Goal: Task Accomplishment & Management: Manage account settings

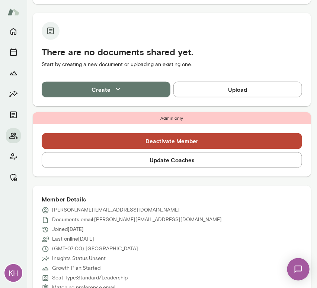
scroll to position [150, 0]
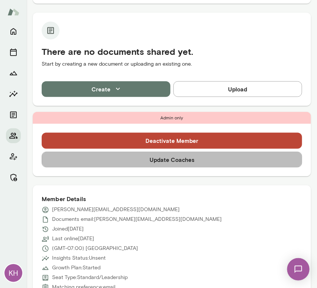
click at [194, 161] on button "Update Coaches" at bounding box center [172, 160] width 261 height 16
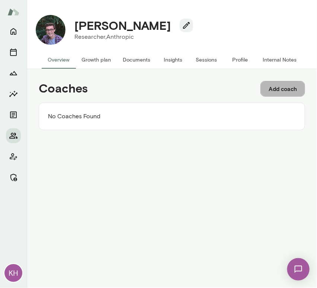
click at [282, 88] on button "Add coach" at bounding box center [283, 89] width 45 height 16
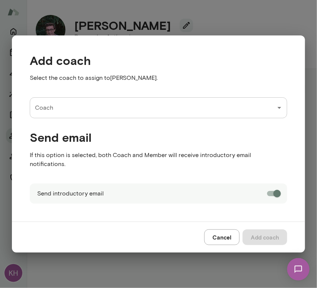
click at [66, 109] on input "Coach" at bounding box center [153, 108] width 240 height 14
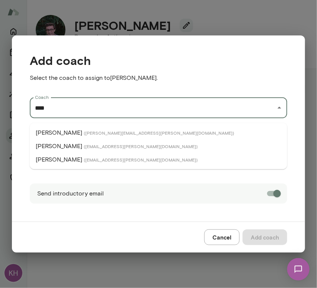
click at [72, 132] on p "Mark Guzman" at bounding box center [59, 132] width 47 height 9
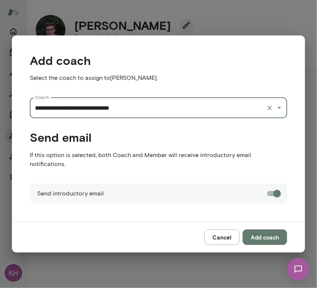
type input "**********"
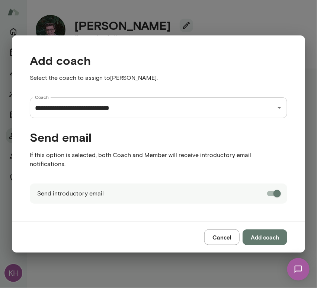
drag, startPoint x: 268, startPoint y: 231, endPoint x: -98, endPoint y: 151, distance: 374.5
click at [0, 0] on html "**********" at bounding box center [158, 0] width 317 height 0
click at [262, 229] on button "Add coach" at bounding box center [265, 237] width 45 height 16
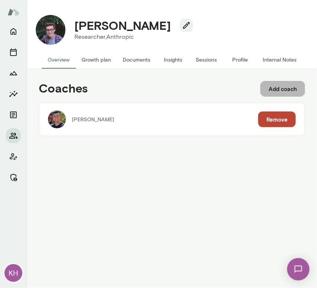
click at [283, 90] on button "Add coach" at bounding box center [283, 89] width 45 height 16
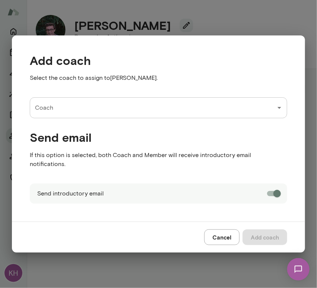
click at [207, 115] on input "Coach" at bounding box center [153, 108] width 240 height 14
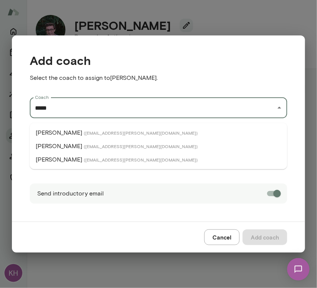
click at [95, 144] on span "( brianlawrence@mento.co )" at bounding box center [141, 146] width 114 height 6
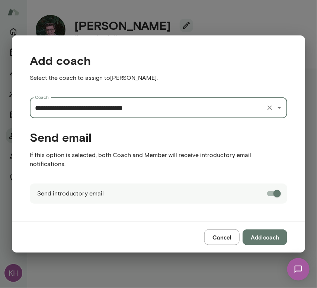
type input "**********"
click at [259, 232] on button "Add coach" at bounding box center [265, 237] width 45 height 16
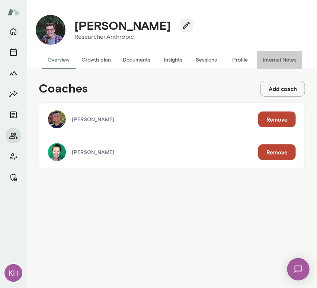
click at [269, 57] on button "Internal Notes" at bounding box center [280, 60] width 46 height 18
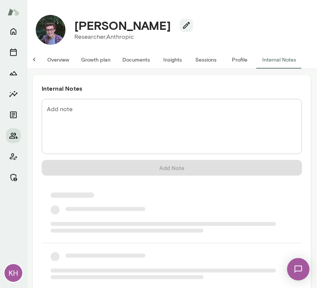
scroll to position [0, 6]
click at [93, 113] on textarea "Add note" at bounding box center [172, 126] width 250 height 43
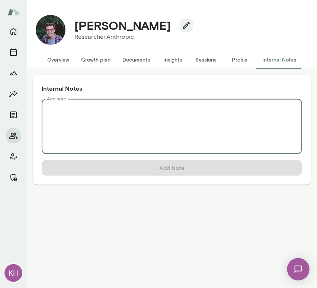
scroll to position [0, 0]
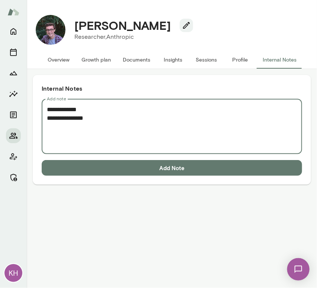
paste textarea "**********"
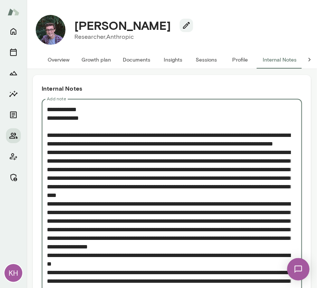
scroll to position [143, 0]
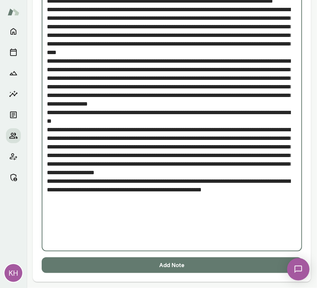
type textarea "**********"
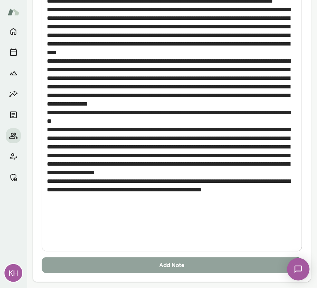
click at [127, 264] on button "Add Note" at bounding box center [172, 265] width 261 height 16
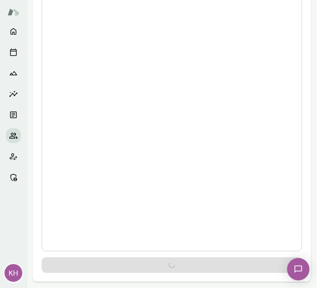
scroll to position [0, 0]
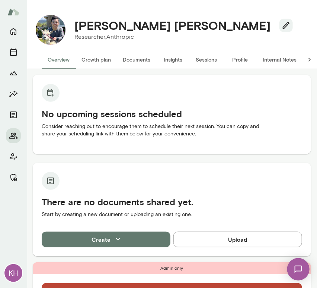
scroll to position [70, 0]
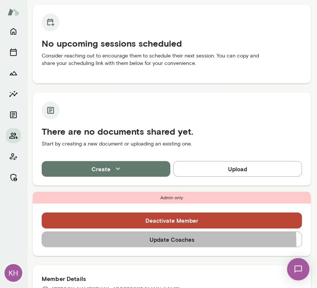
click at [135, 244] on button "Update Coaches" at bounding box center [172, 239] width 261 height 16
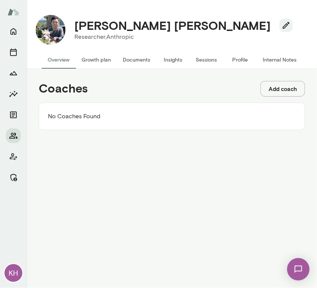
click at [273, 87] on button "Add coach" at bounding box center [283, 89] width 45 height 16
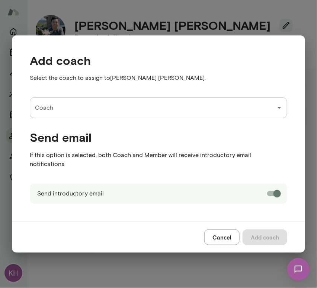
click at [86, 107] on input "Coach" at bounding box center [153, 108] width 240 height 14
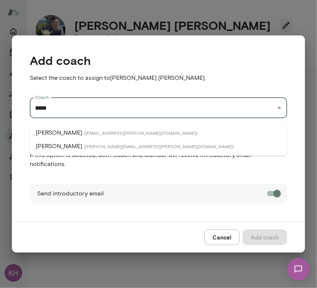
click at [86, 133] on span "( patrickdonohue@mento.co )" at bounding box center [141, 133] width 114 height 6
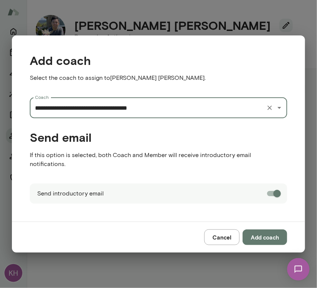
type input "**********"
click at [260, 234] on button "Add coach" at bounding box center [265, 237] width 45 height 16
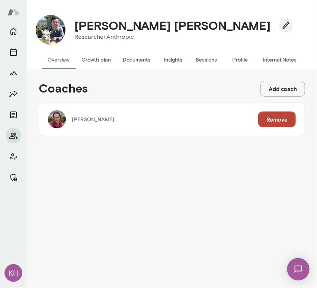
click at [284, 85] on button "Add coach" at bounding box center [283, 89] width 45 height 16
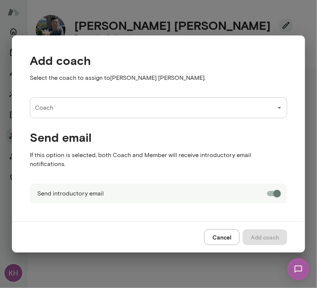
click at [66, 115] on input "Coach" at bounding box center [153, 108] width 240 height 14
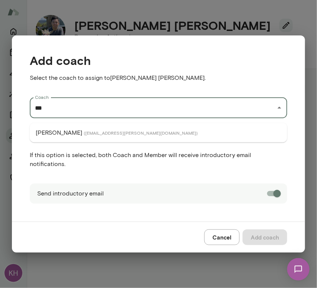
click at [69, 133] on li "Victor Chan ( victorchan@mento.co )" at bounding box center [159, 132] width 258 height 13
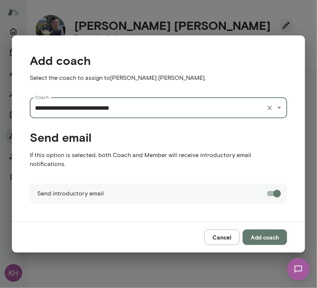
type input "**********"
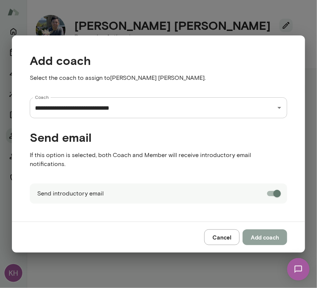
click at [254, 232] on button "Add coach" at bounding box center [265, 237] width 45 height 16
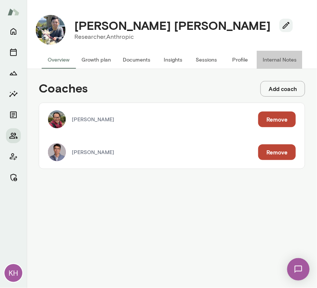
click at [278, 60] on button "Internal Notes" at bounding box center [280, 60] width 46 height 18
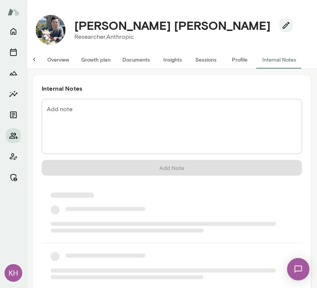
scroll to position [0, 6]
click at [92, 113] on textarea "Add note" at bounding box center [172, 126] width 250 height 43
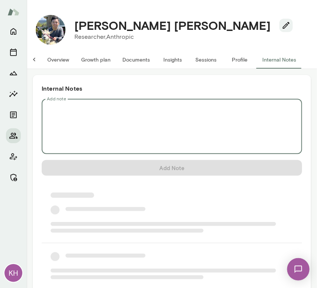
scroll to position [0, 0]
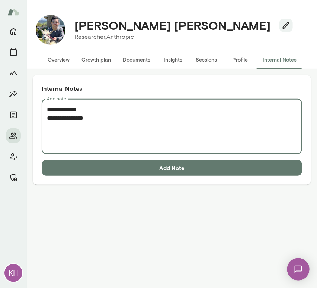
paste textarea "**********"
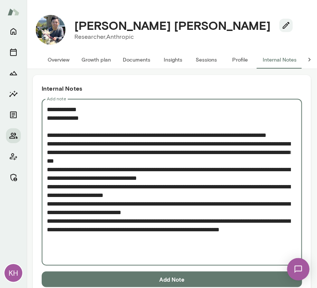
scroll to position [14, 0]
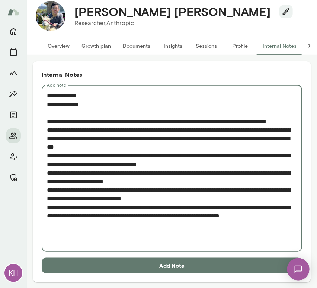
type textarea "**********"
click at [132, 265] on button "Add Note" at bounding box center [172, 265] width 261 height 16
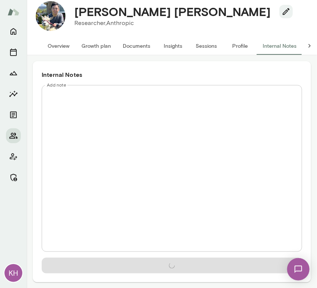
scroll to position [0, 0]
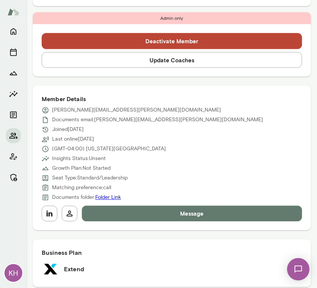
scroll to position [276, 0]
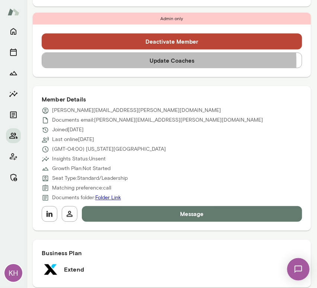
click at [122, 62] on button "Update Coaches" at bounding box center [172, 61] width 261 height 16
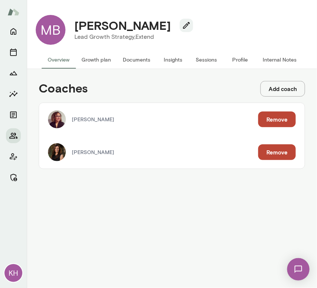
click at [272, 116] on button "Remove" at bounding box center [278, 119] width 38 height 16
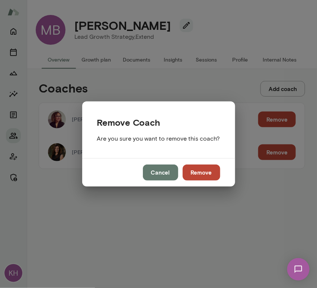
click at [208, 175] on button "Remove" at bounding box center [202, 172] width 38 height 16
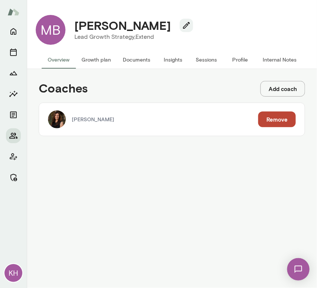
click at [69, 65] on button "Overview" at bounding box center [59, 60] width 34 height 18
click at [268, 56] on button "Internal Notes" at bounding box center [280, 60] width 46 height 18
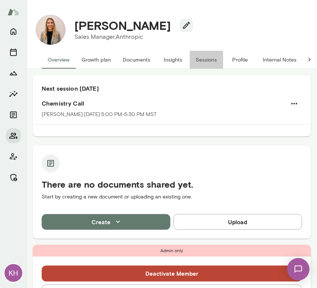
click at [203, 65] on button "Sessions" at bounding box center [207, 60] width 34 height 18
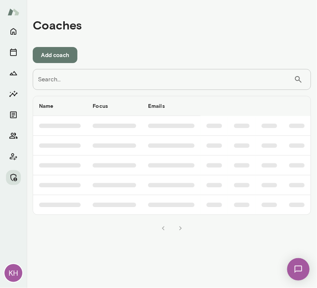
click at [136, 82] on input "Search..." at bounding box center [164, 79] width 262 height 21
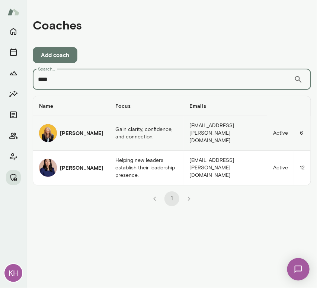
type input "****"
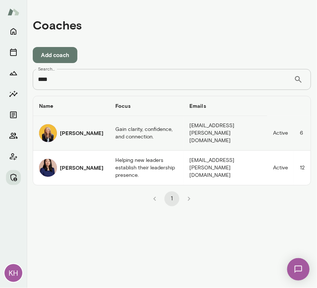
click at [57, 133] on div "Leah Beltz" at bounding box center [71, 133] width 64 height 18
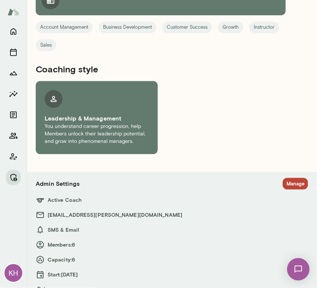
scroll to position [1137, 0]
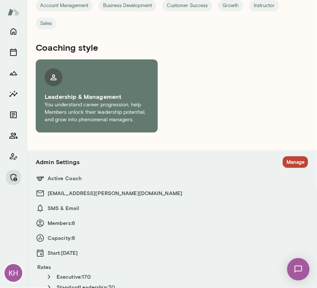
click at [286, 156] on button "Manage" at bounding box center [295, 162] width 25 height 12
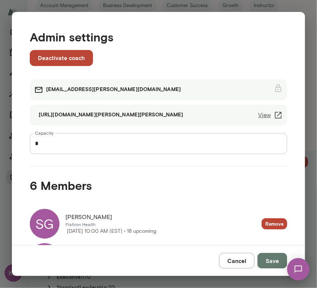
click at [260, 116] on link "View" at bounding box center [271, 115] width 25 height 9
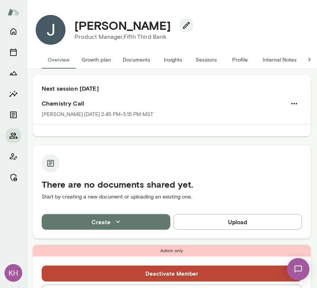
click at [203, 55] on button "Sessions" at bounding box center [207, 60] width 34 height 18
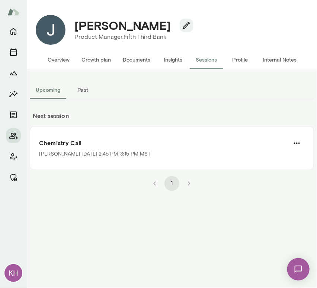
click at [65, 61] on button "Overview" at bounding box center [59, 60] width 34 height 18
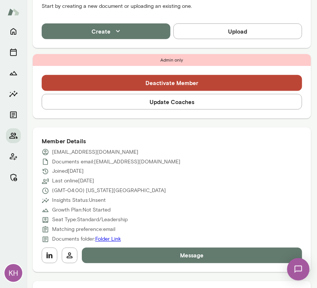
scroll to position [277, 0]
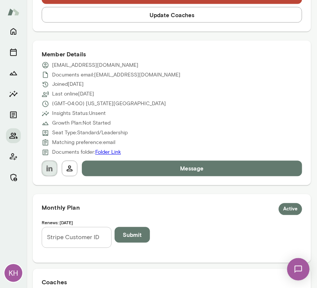
click at [48, 163] on button "button" at bounding box center [50, 169] width 16 height 16
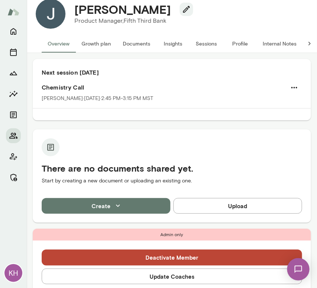
scroll to position [0, 0]
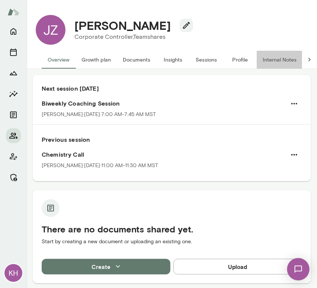
click at [283, 56] on button "Internal Notes" at bounding box center [280, 60] width 46 height 18
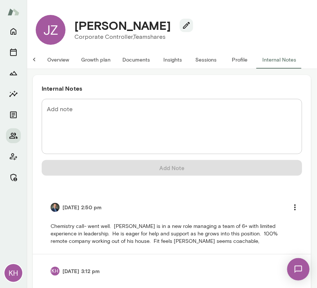
click at [50, 59] on button "Overview" at bounding box center [58, 60] width 34 height 18
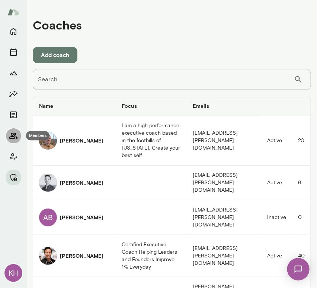
click at [15, 139] on icon "Members" at bounding box center [13, 135] width 9 height 9
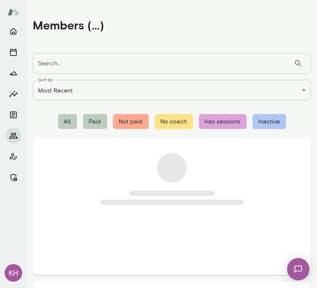
click at [60, 67] on input "Search..." at bounding box center [164, 63] width 262 height 21
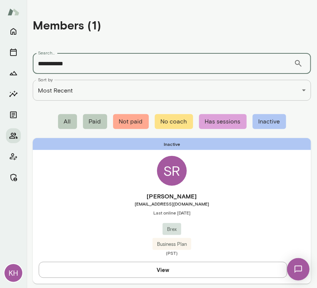
type input "**********"
click at [88, 189] on div "Inactive SR [PERSON_NAME] [EMAIL_ADDRESS][DOMAIN_NAME] Last online [DATE] Brex …" at bounding box center [172, 210] width 279 height 145
